Goal: Obtain resource: Download file/media

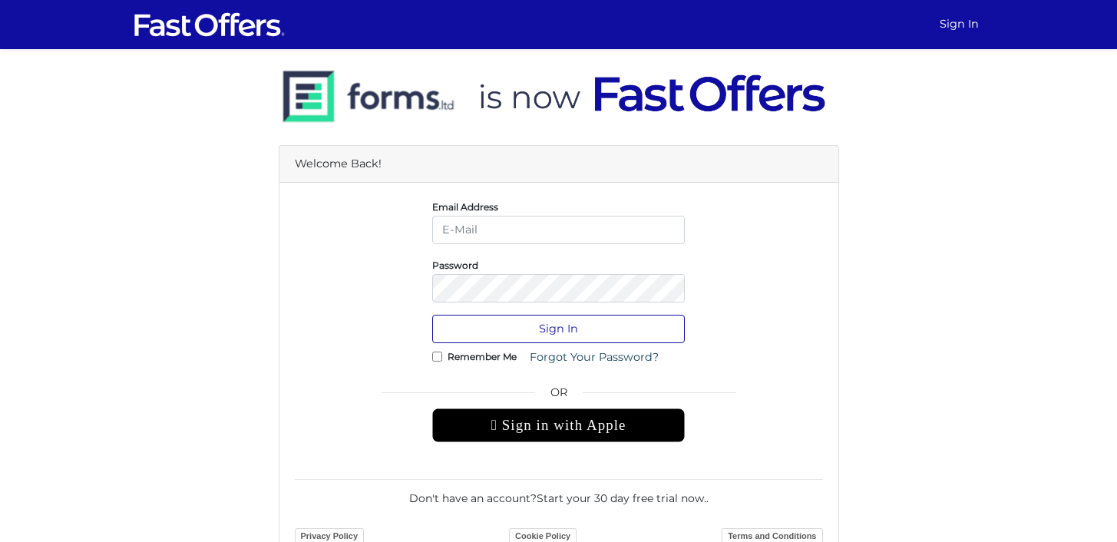
type input "sarahg@property.ca"
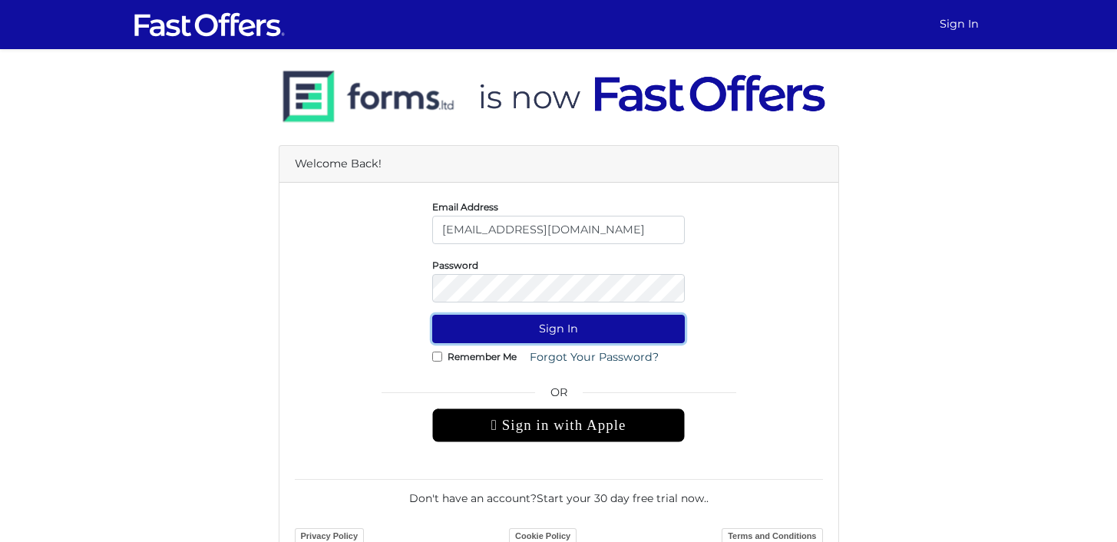
click at [616, 336] on button "Sign In" at bounding box center [558, 329] width 253 height 28
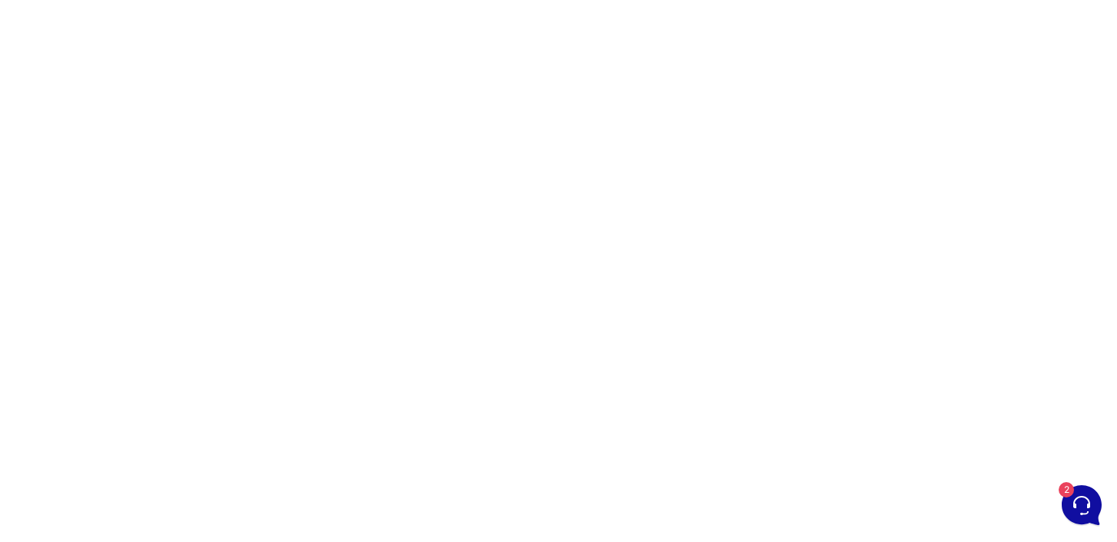
scroll to position [137, 0]
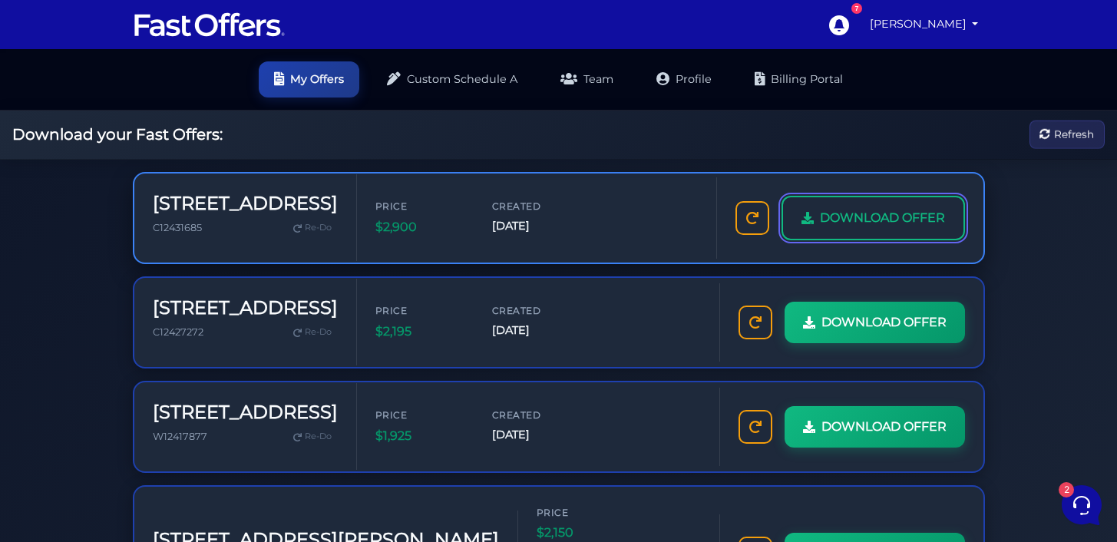
click at [841, 226] on span "DOWNLOAD OFFER" at bounding box center [882, 218] width 125 height 20
